Goal: Check status

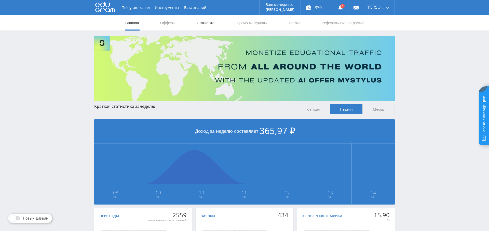
click at [207, 24] on link "Статистика" at bounding box center [206, 22] width 20 height 15
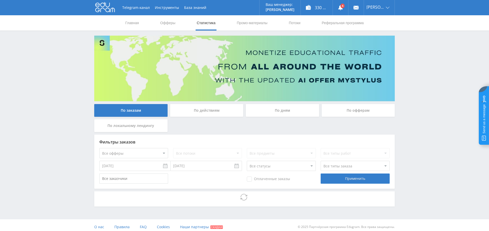
click at [284, 110] on div "По дням" at bounding box center [282, 110] width 73 height 13
click at [0, 0] on input "По дням" at bounding box center [0, 0] width 0 height 0
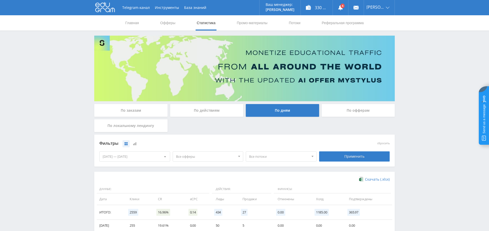
click at [203, 155] on span "Все офферы" at bounding box center [206, 157] width 60 height 10
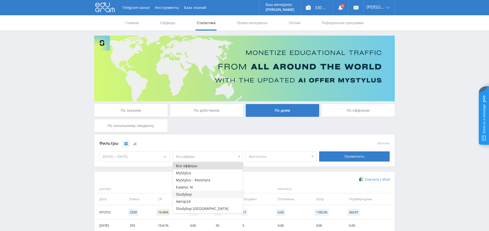
scroll to position [20, 0]
click at [201, 210] on button "Study AI (RevShare)" at bounding box center [208, 209] width 70 height 7
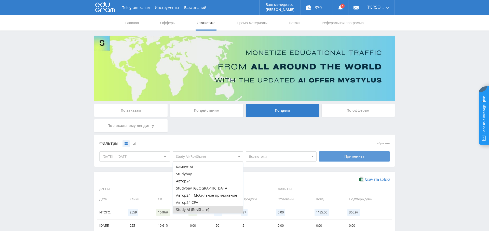
click at [350, 155] on div "Применить" at bounding box center [354, 156] width 71 height 10
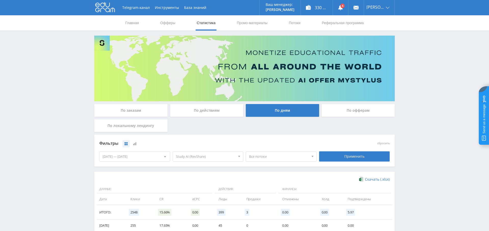
scroll to position [102, 0]
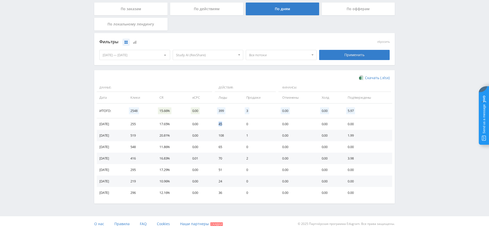
drag, startPoint x: 225, startPoint y: 123, endPoint x: 237, endPoint y: 125, distance: 12.2
click at [236, 123] on td "45" at bounding box center [226, 123] width 27 height 11
click at [252, 125] on td "0" at bounding box center [259, 123] width 36 height 11
drag, startPoint x: 347, startPoint y: 135, endPoint x: 360, endPoint y: 138, distance: 13.0
click at [366, 136] on td "1.99" at bounding box center [367, 135] width 50 height 11
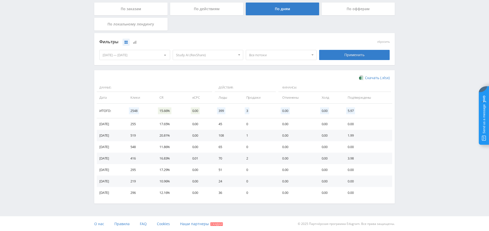
click at [224, 135] on td "108" at bounding box center [226, 135] width 27 height 11
drag, startPoint x: 224, startPoint y: 135, endPoint x: 244, endPoint y: 150, distance: 25.5
click at [224, 135] on td "108" at bounding box center [226, 135] width 27 height 11
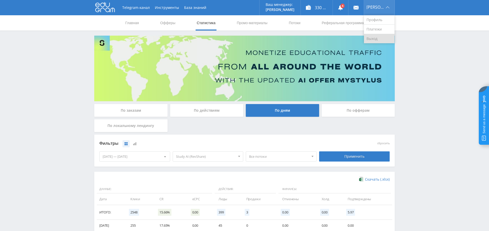
click at [377, 35] on link "Выход" at bounding box center [379, 38] width 31 height 9
